Goal: Task Accomplishment & Management: Use online tool/utility

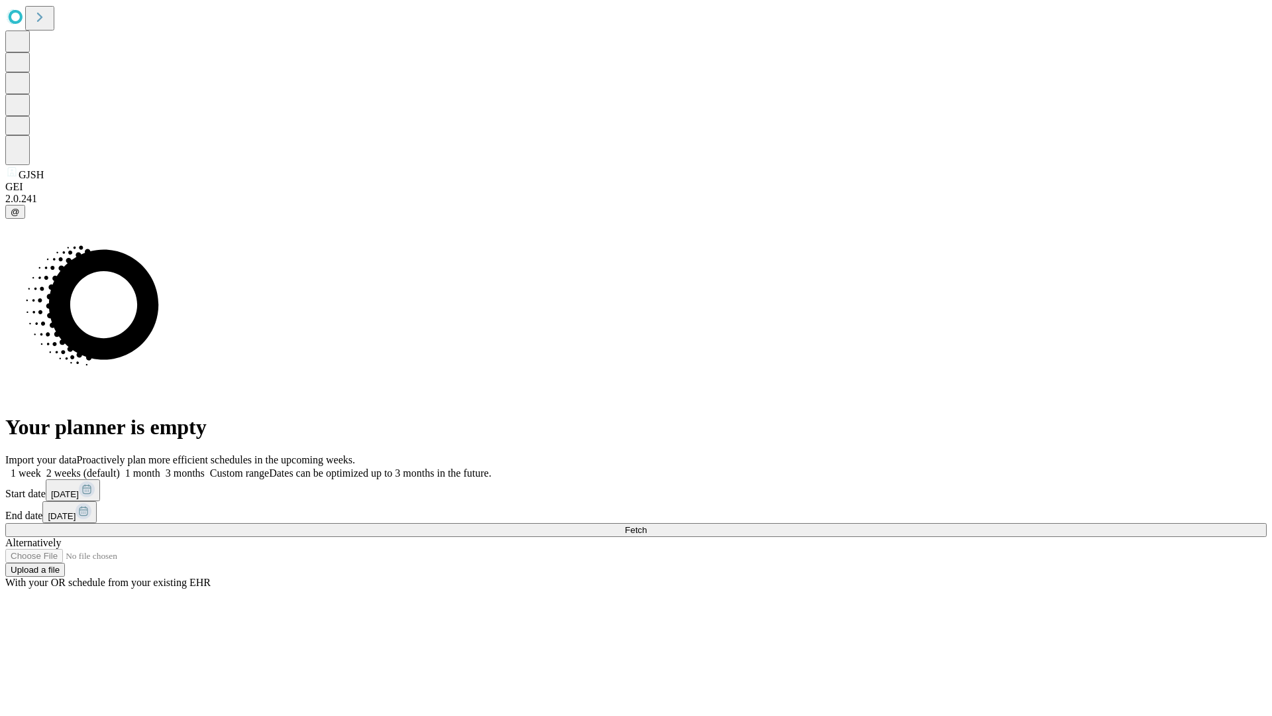
click at [647, 525] on span "Fetch" at bounding box center [636, 530] width 22 height 10
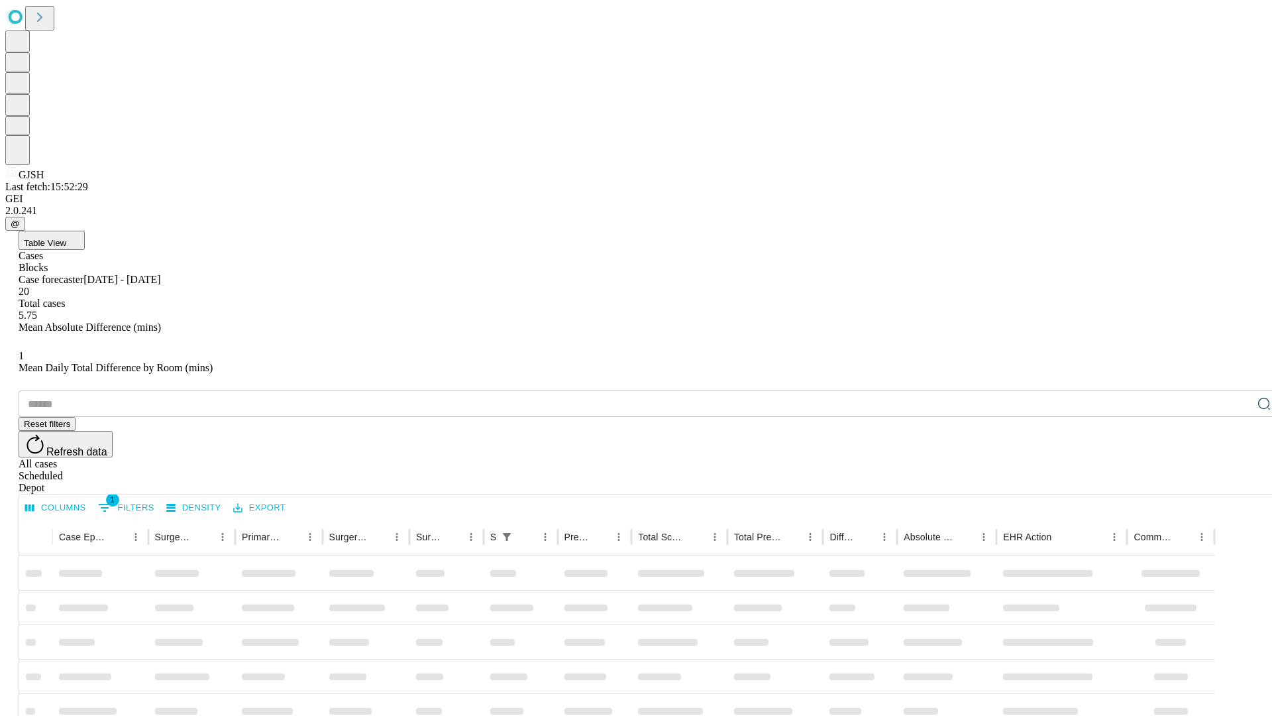
click at [1238, 482] on div "Depot" at bounding box center [650, 488] width 1262 height 12
